Goal: Information Seeking & Learning: Learn about a topic

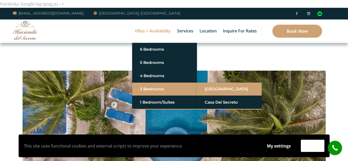
click at [216, 86] on link "[GEOGRAPHIC_DATA]" at bounding box center [229, 88] width 49 height 9
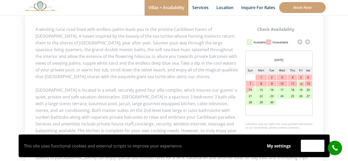
scroll to position [259, 0]
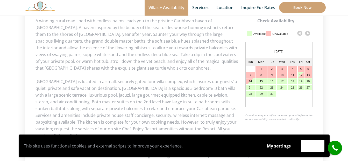
click at [307, 32] on link at bounding box center [308, 33] width 8 height 8
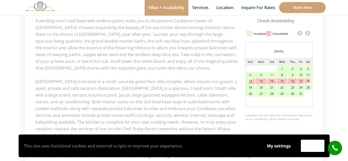
click at [307, 32] on link at bounding box center [308, 33] width 8 height 8
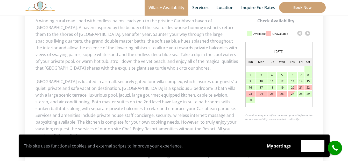
click at [307, 32] on link at bounding box center [308, 33] width 8 height 8
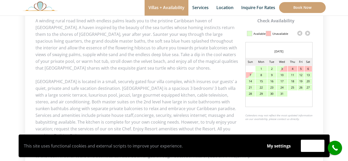
click at [307, 32] on link at bounding box center [308, 33] width 8 height 8
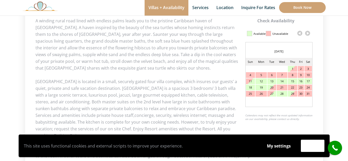
click at [307, 32] on link at bounding box center [308, 33] width 8 height 8
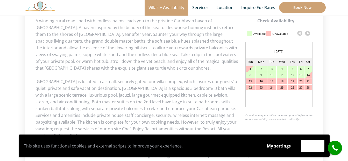
click at [307, 32] on link at bounding box center [308, 33] width 8 height 8
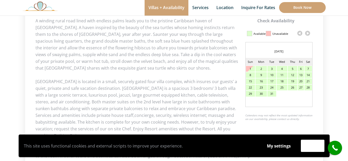
click at [307, 32] on link at bounding box center [308, 33] width 8 height 8
